Goal: Check status

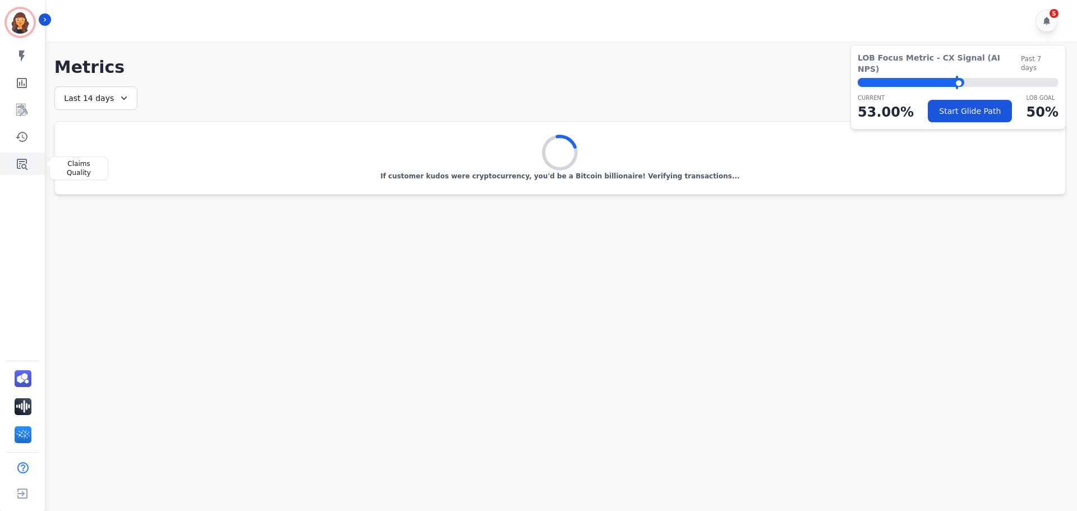
click at [20, 160] on icon "Sidebar" at bounding box center [21, 163] width 13 height 13
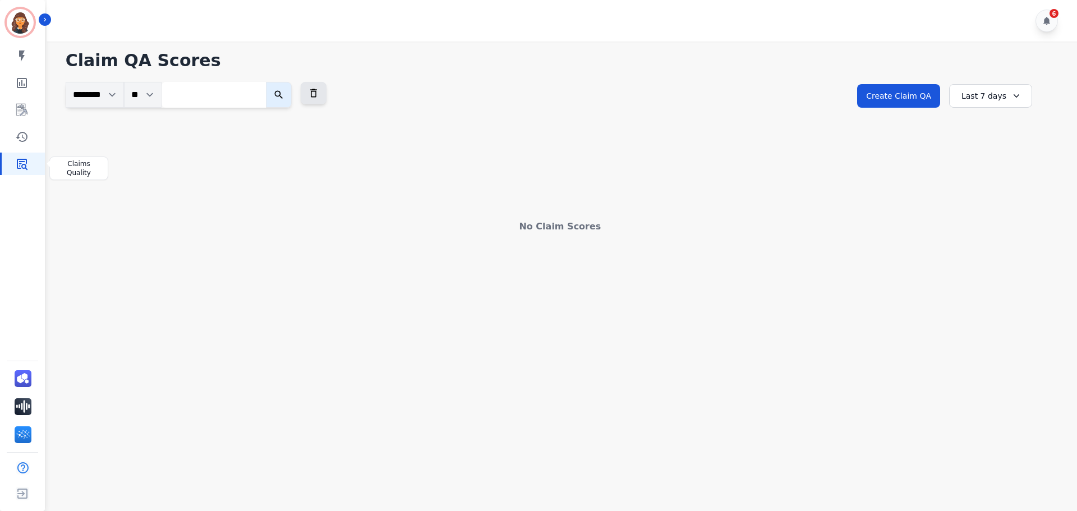
click at [20, 160] on icon "Sidebar" at bounding box center [21, 163] width 13 height 13
click at [982, 92] on div "Last 7 days" at bounding box center [990, 96] width 83 height 24
click at [998, 203] on li "Last 90 days" at bounding box center [998, 204] width 56 height 11
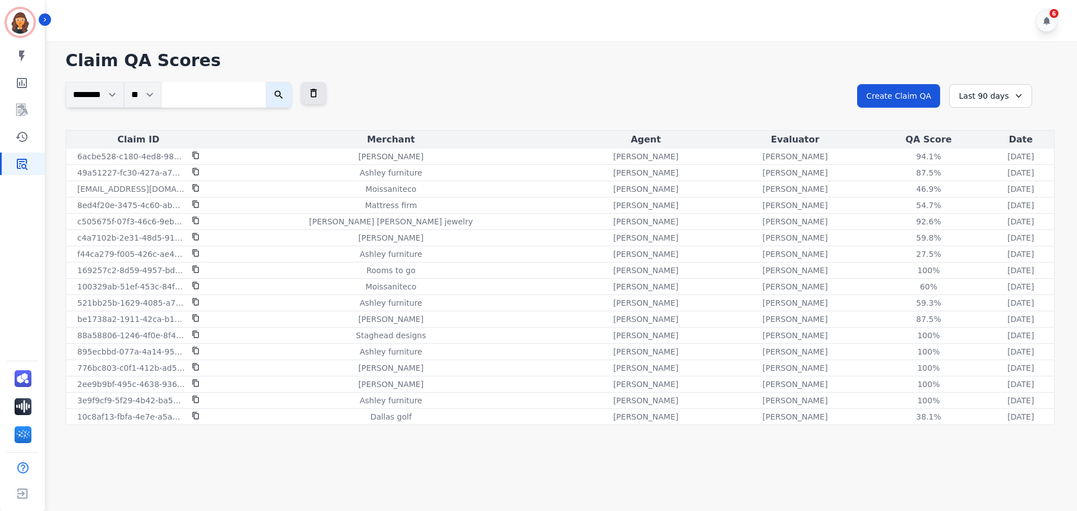
click at [990, 90] on div "Last 90 days" at bounding box center [990, 96] width 83 height 24
click at [979, 178] on li "Last 14 days" at bounding box center [998, 177] width 56 height 11
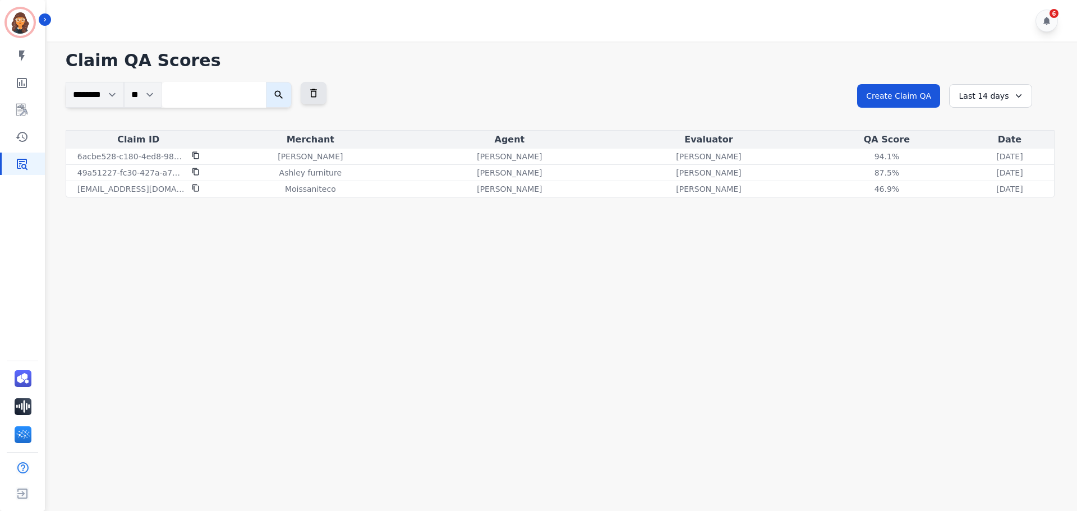
click at [972, 97] on div "Last 14 days" at bounding box center [990, 96] width 83 height 24
click at [972, 186] on li "Last 30 days" at bounding box center [998, 191] width 56 height 11
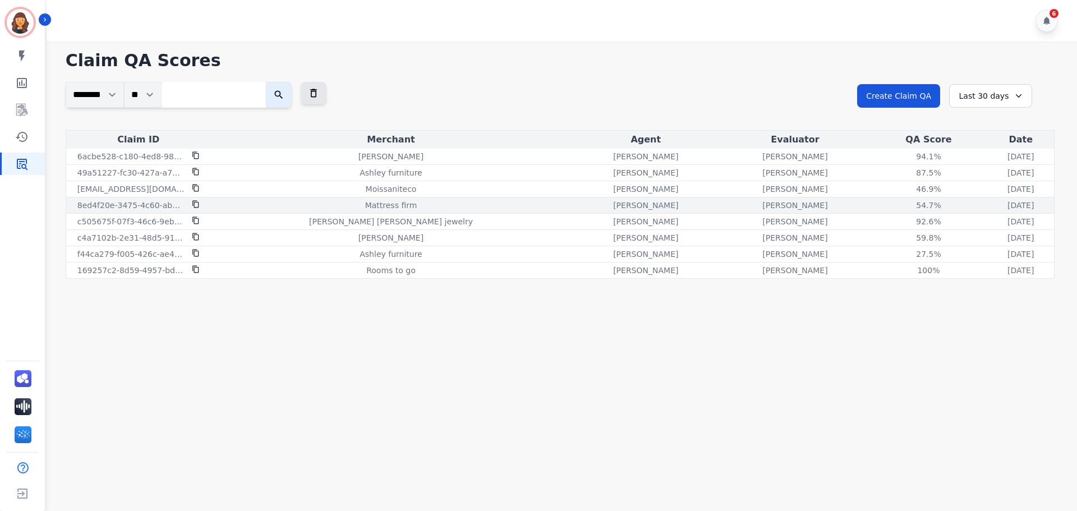
click at [332, 204] on div "Mattress firm" at bounding box center [391, 205] width 356 height 11
click at [903, 202] on div "54.7%" at bounding box center [928, 205] width 50 height 11
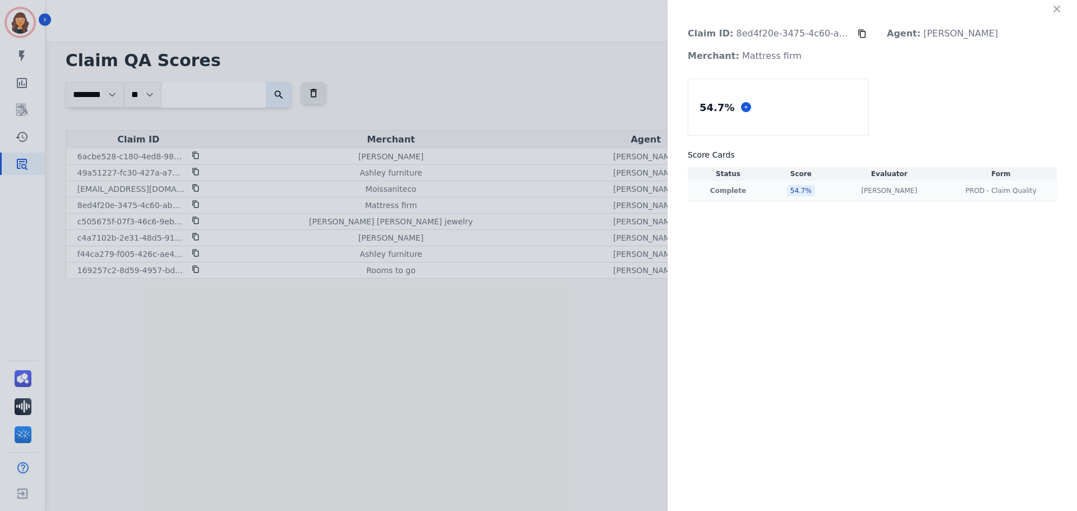
click at [804, 194] on div "54.7 %" at bounding box center [801, 190] width 28 height 11
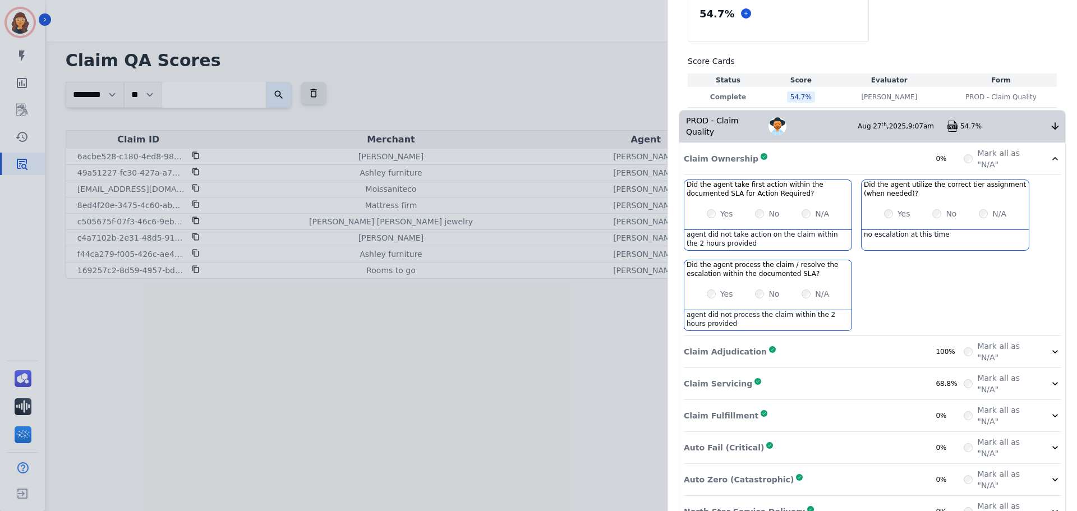
scroll to position [111, 0]
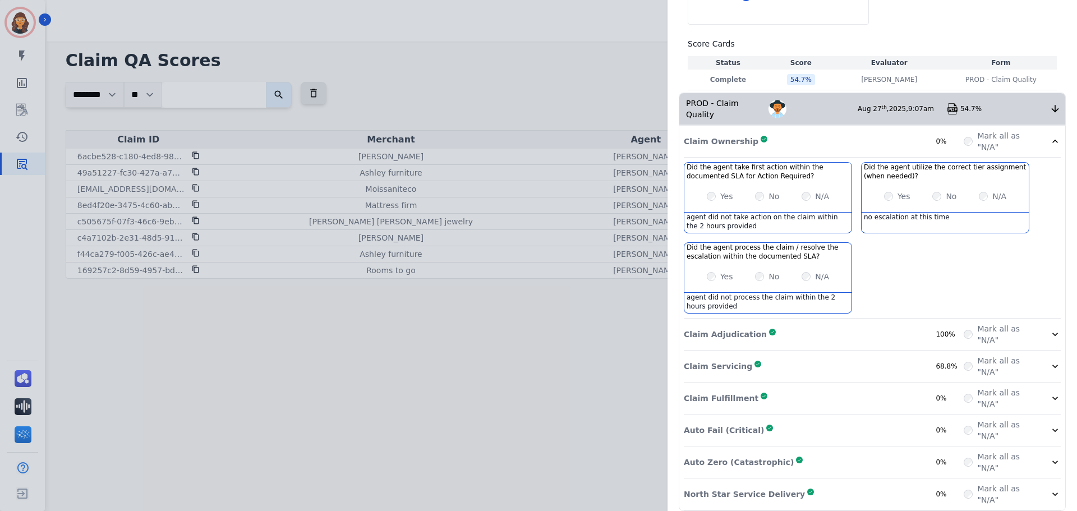
click at [1052, 319] on div "Claim Adjudication Complete 100% Mark all as "N/A"" at bounding box center [872, 335] width 377 height 32
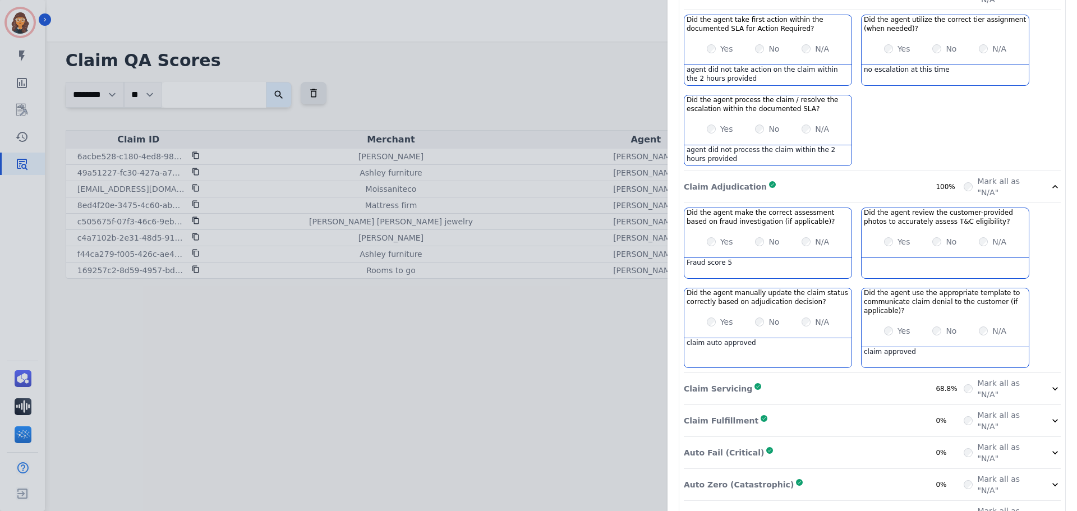
scroll to position [281, 0]
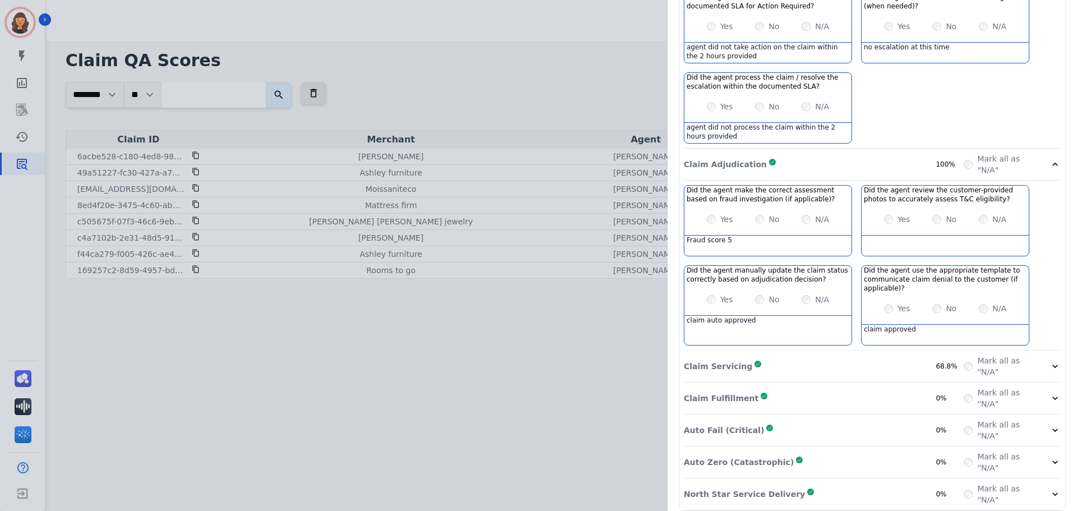
click at [1050, 361] on icon at bounding box center [1055, 366] width 11 height 11
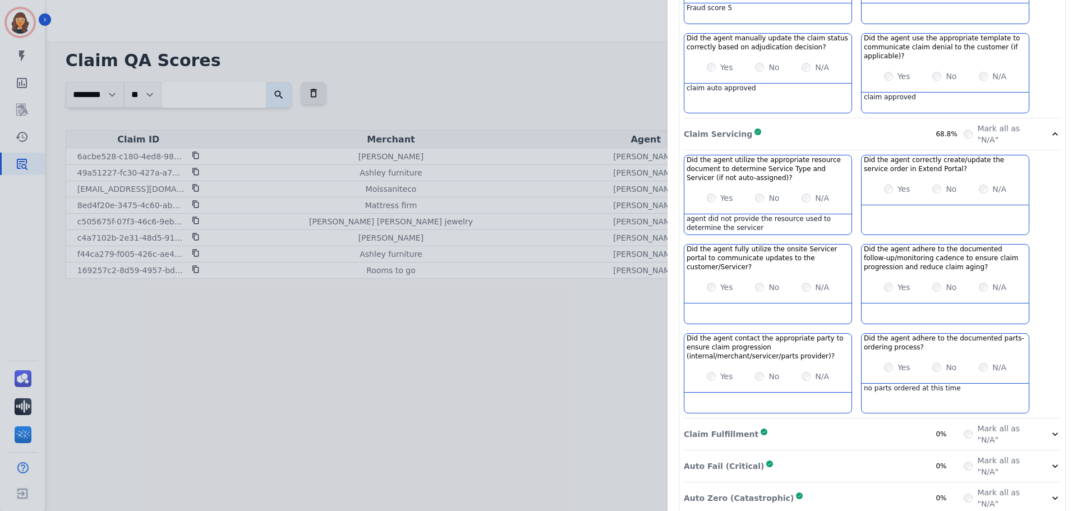
scroll to position [549, 0]
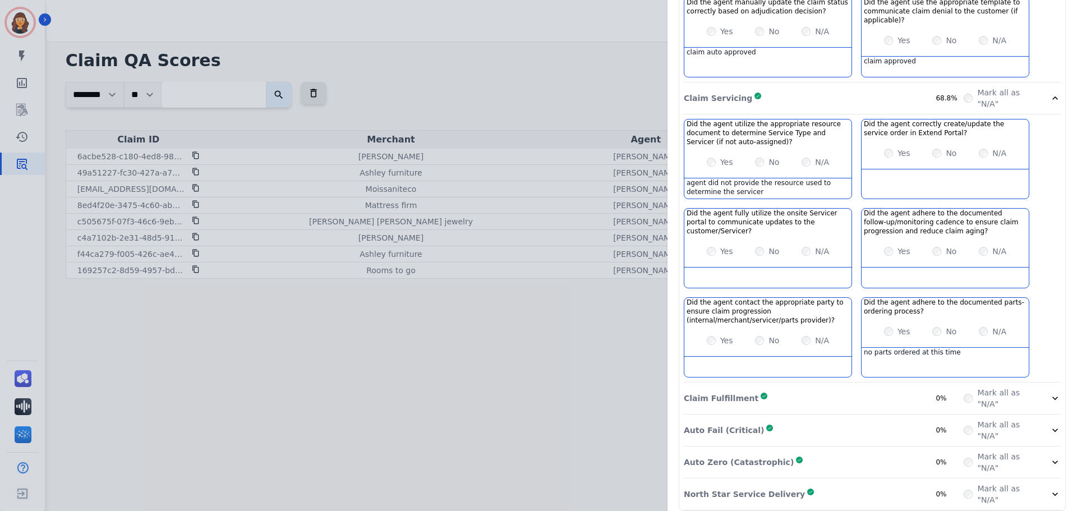
click at [1050, 393] on div at bounding box center [1055, 398] width 11 height 22
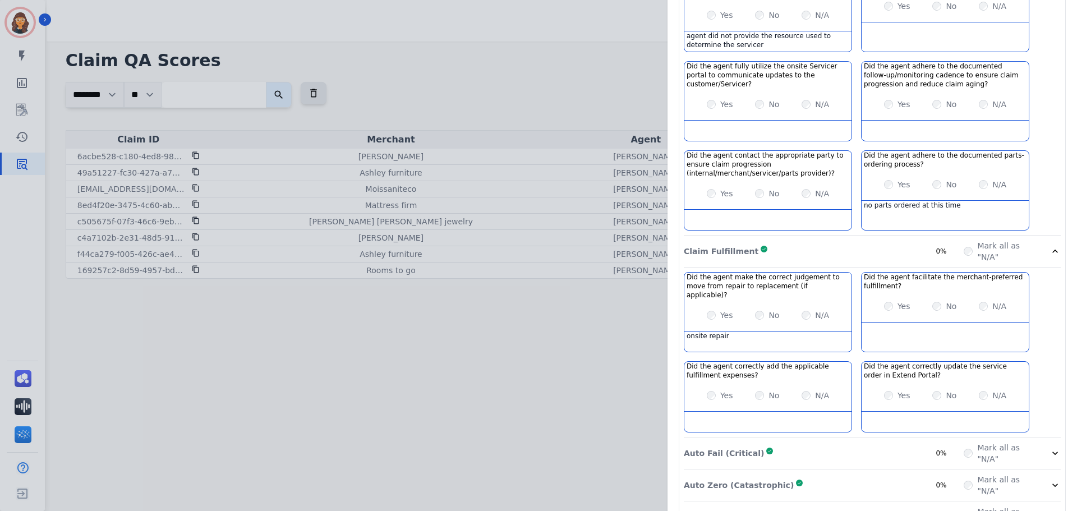
scroll to position [710, 0]
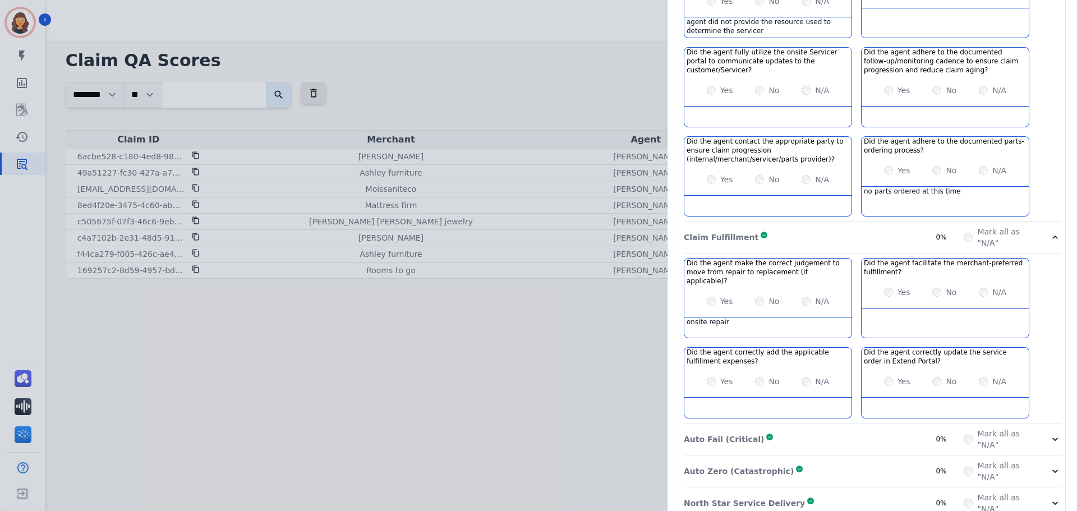
click at [1050, 434] on icon at bounding box center [1055, 439] width 11 height 11
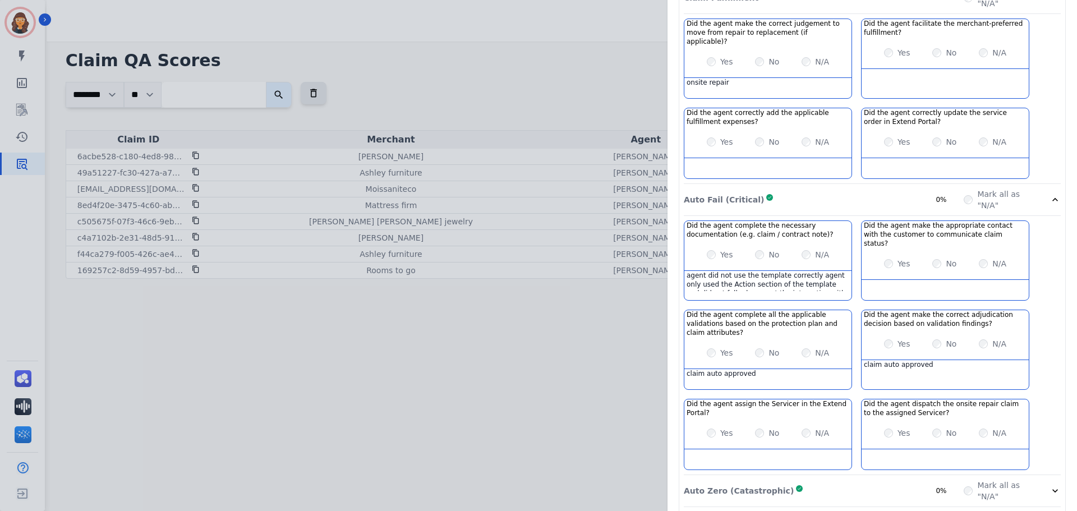
scroll to position [952, 0]
click at [1051, 484] on icon at bounding box center [1055, 489] width 11 height 11
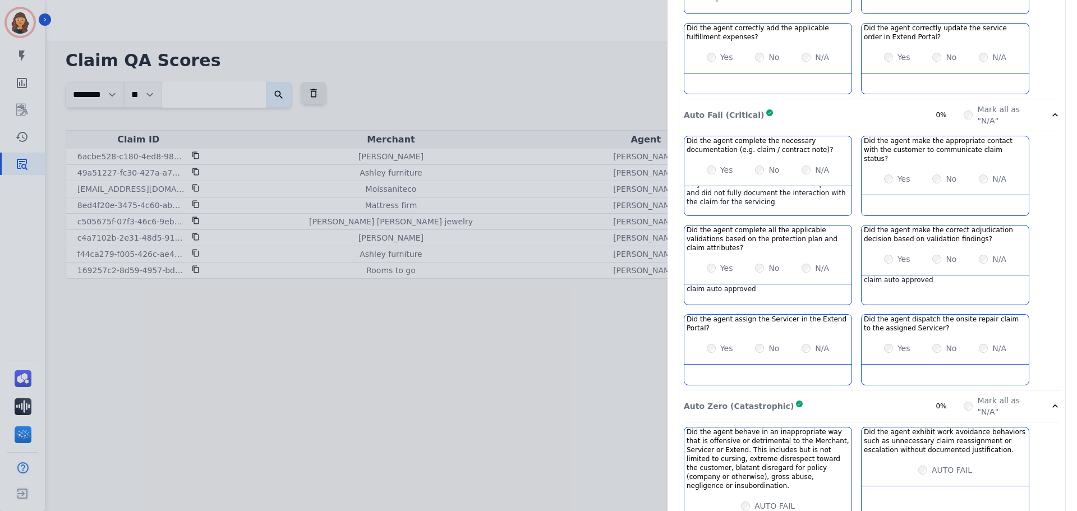
scroll to position [1068, 0]
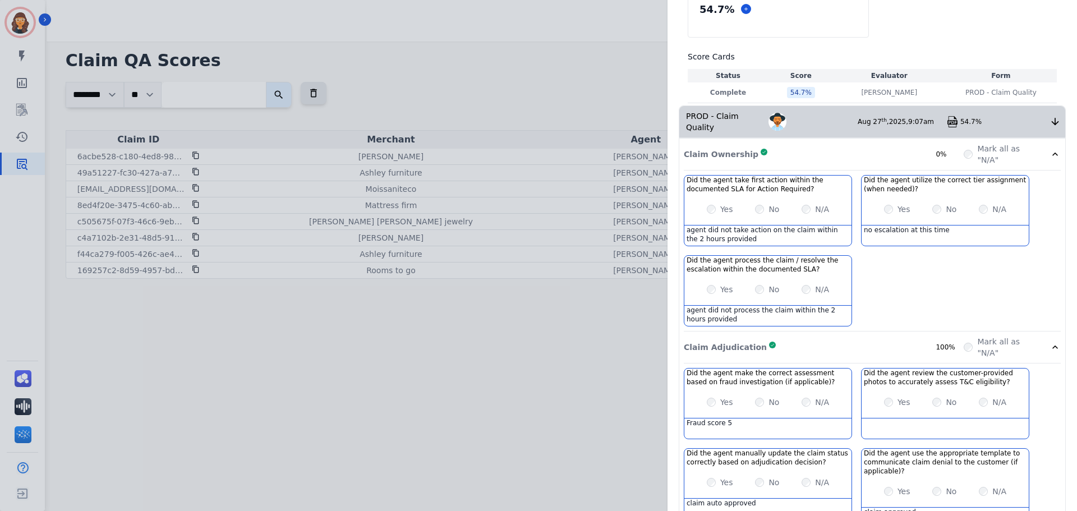
scroll to position [0, 0]
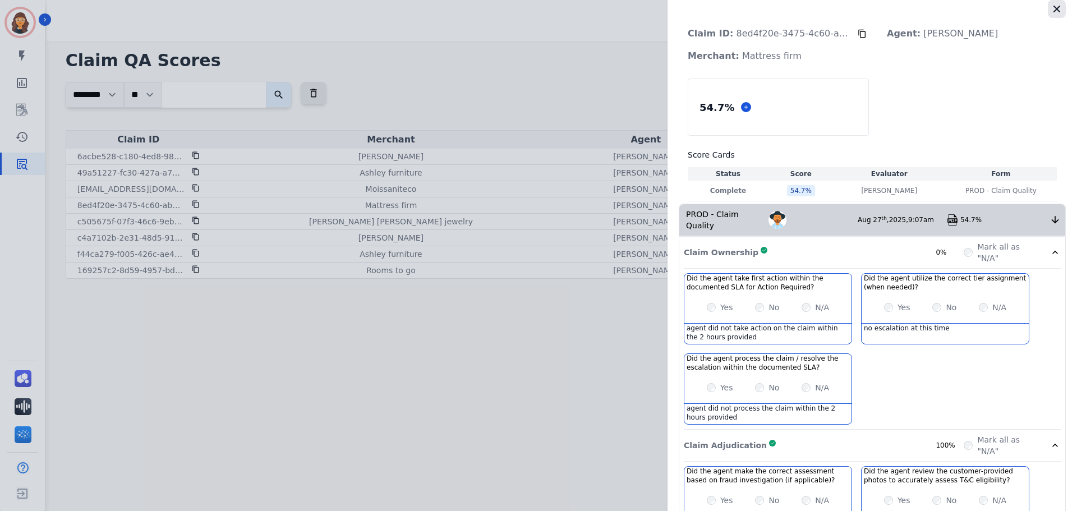
click at [1058, 7] on icon "button" at bounding box center [1056, 8] width 11 height 11
